Goal: Task Accomplishment & Management: Manage account settings

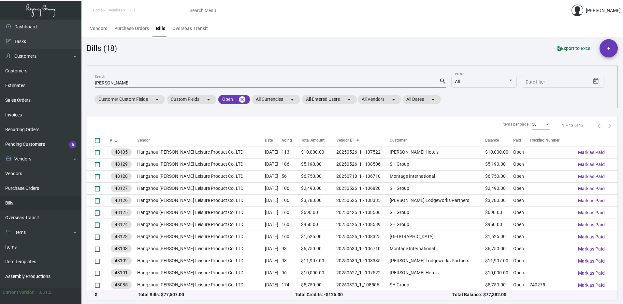
scroll to position [73, 0]
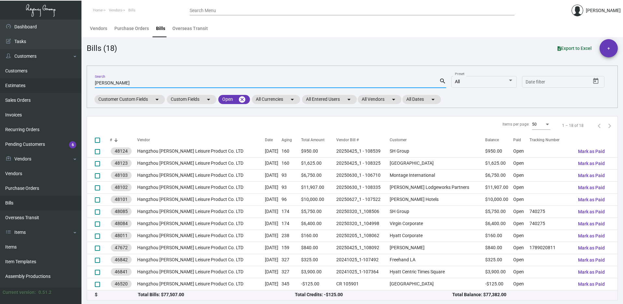
drag, startPoint x: 118, startPoint y: 84, endPoint x: 65, endPoint y: 79, distance: 53.3
click at [68, 82] on div "Dashboard Dashboard Tasks Customers Customers Estimates Sales Orders Invoices R…" at bounding box center [311, 162] width 623 height 284
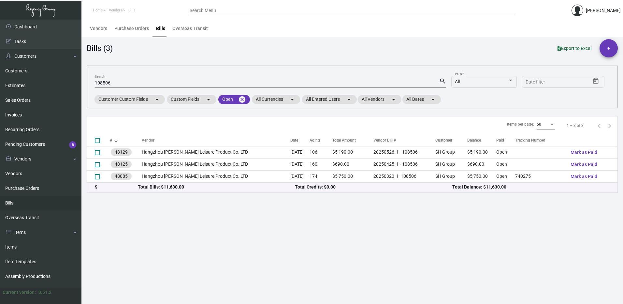
click at [246, 244] on main "Vendors Purchase Orders Bills Overseas Transit Bills (3) Export to Excel + 1085…" at bounding box center [351, 162] width 541 height 284
drag, startPoint x: 126, startPoint y: 84, endPoint x: 76, endPoint y: 80, distance: 50.3
click at [76, 80] on div "Dashboard Dashboard Tasks Customers Customers Estimates Sales Orders Invoices R…" at bounding box center [311, 162] width 623 height 284
click at [315, 217] on main "Vendors Purchase Orders Bills Overseas Transit Bills (3) Export to Excel + 1085…" at bounding box center [351, 162] width 541 height 284
click at [244, 100] on mat-icon "cancel" at bounding box center [242, 99] width 8 height 8
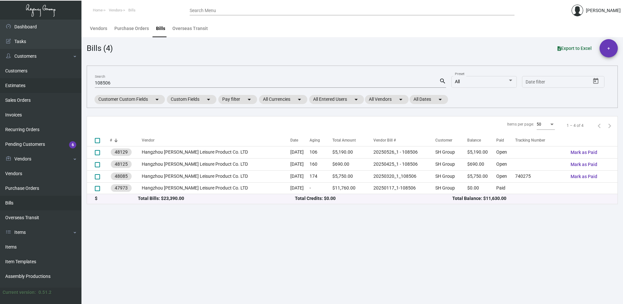
drag, startPoint x: 118, startPoint y: 83, endPoint x: 13, endPoint y: 84, distance: 104.6
click at [13, 84] on div "Dashboard Dashboard Tasks Customers Customers Estimates Sales Orders Invoices R…" at bounding box center [311, 162] width 623 height 284
type input "20250122"
checkbox input "true"
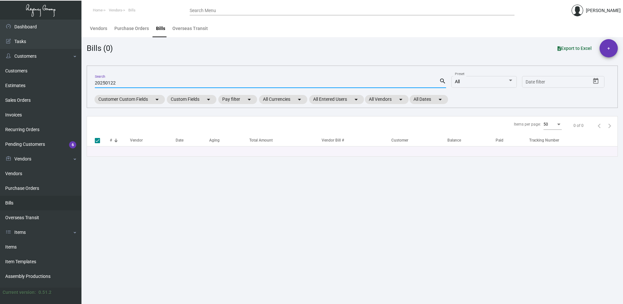
click at [142, 81] on input "20250122" at bounding box center [267, 82] width 344 height 5
drag, startPoint x: 118, startPoint y: 80, endPoint x: 60, endPoint y: 78, distance: 58.3
click at [60, 78] on div "Dashboard Dashboard Tasks Customers Customers Estimates Sales Orders Invoices R…" at bounding box center [311, 162] width 623 height 284
click at [126, 84] on input "20250122" at bounding box center [267, 82] width 344 height 5
drag, startPoint x: 131, startPoint y: 85, endPoint x: 56, endPoint y: 66, distance: 77.6
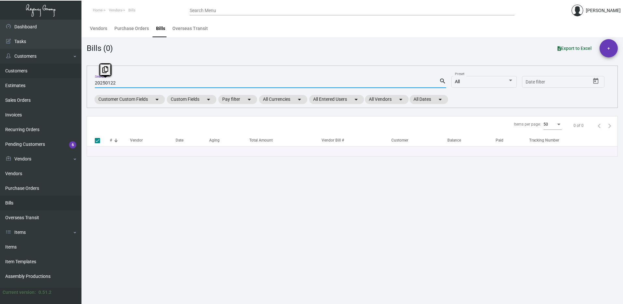
click at [65, 83] on div "Dashboard Dashboard Tasks Customers Customers Estimates Sales Orders Invoices R…" at bounding box center [311, 162] width 623 height 284
type input "260.00"
click at [445, 79] on mat-icon "search" at bounding box center [442, 81] width 7 height 8
drag, startPoint x: 117, startPoint y: 83, endPoint x: 31, endPoint y: 84, distance: 86.0
click at [31, 84] on div "Dashboard Dashboard Tasks Customers Customers Estimates Sales Orders Invoices R…" at bounding box center [311, 162] width 623 height 284
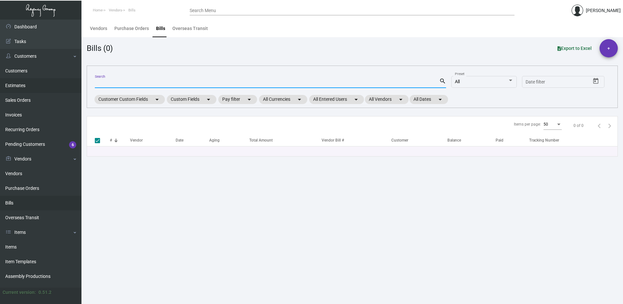
checkbox input "false"
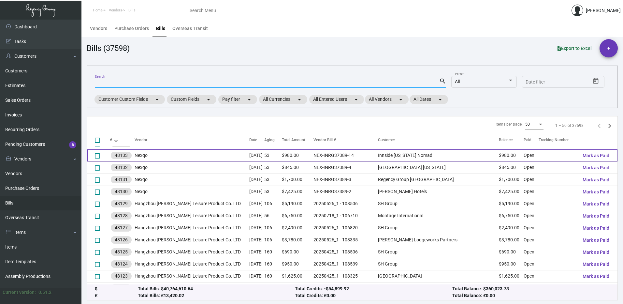
scroll to position [163, 0]
